Goal: Find specific page/section: Find specific page/section

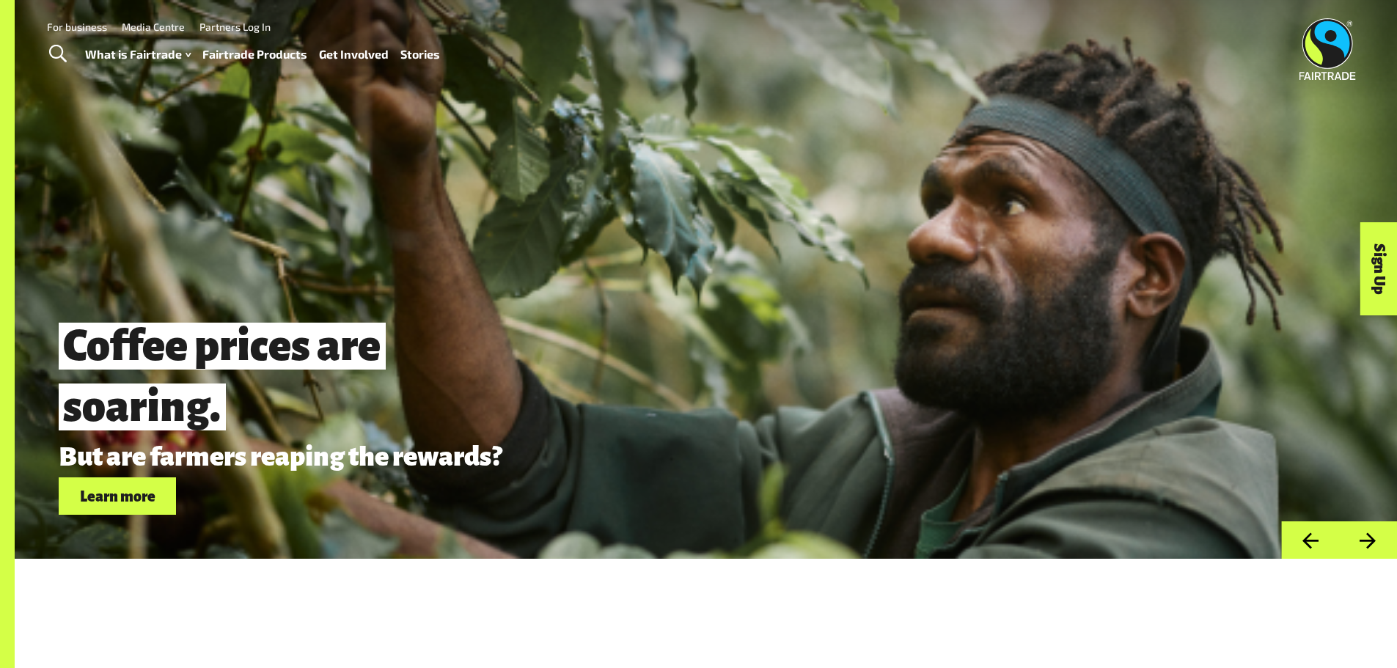
click at [264, 55] on link "Fairtrade Products" at bounding box center [254, 54] width 105 height 21
